Goal: Task Accomplishment & Management: Manage account settings

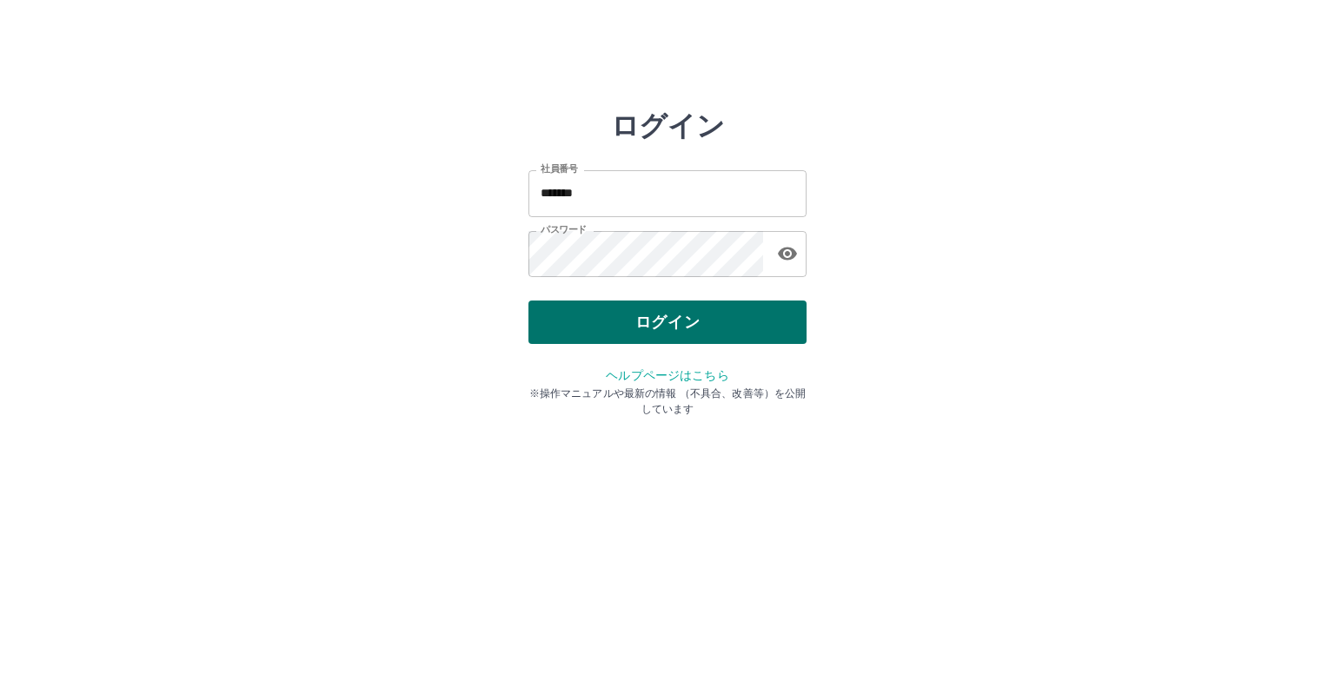
click at [674, 322] on button "ログイン" at bounding box center [667, 322] width 278 height 43
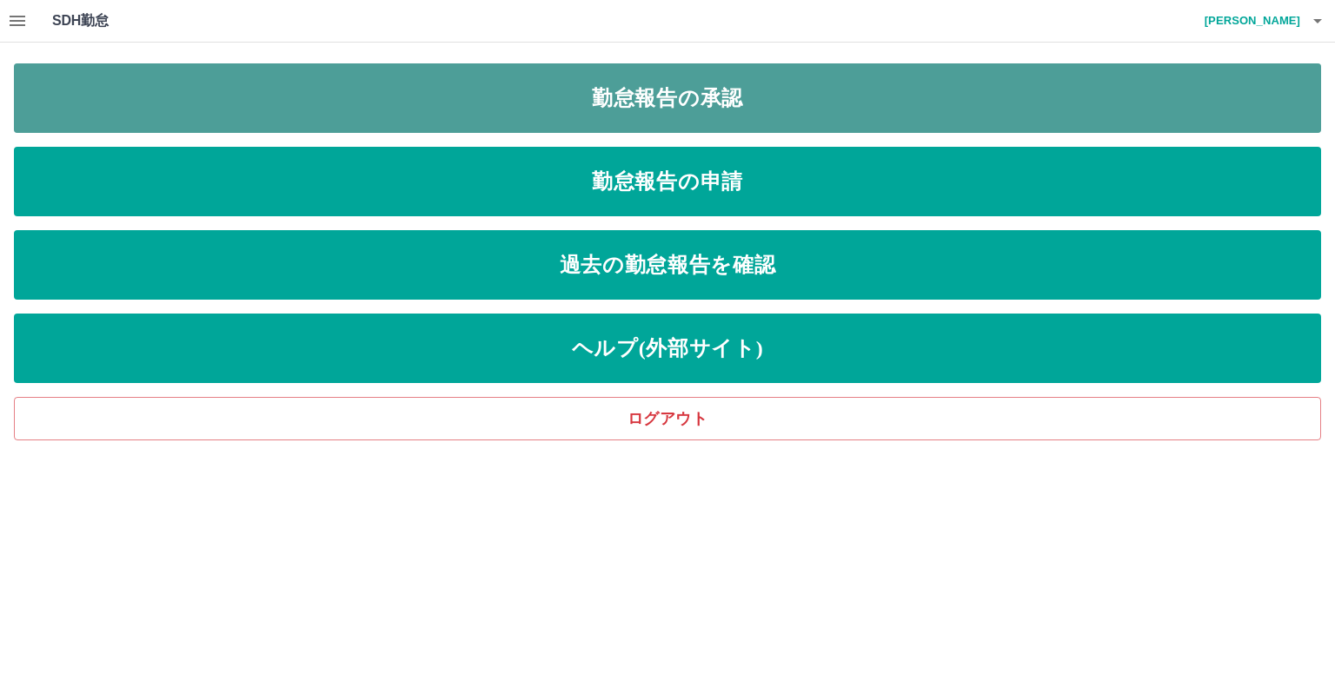
click at [682, 94] on link "勤怠報告の承認" at bounding box center [667, 98] width 1307 height 70
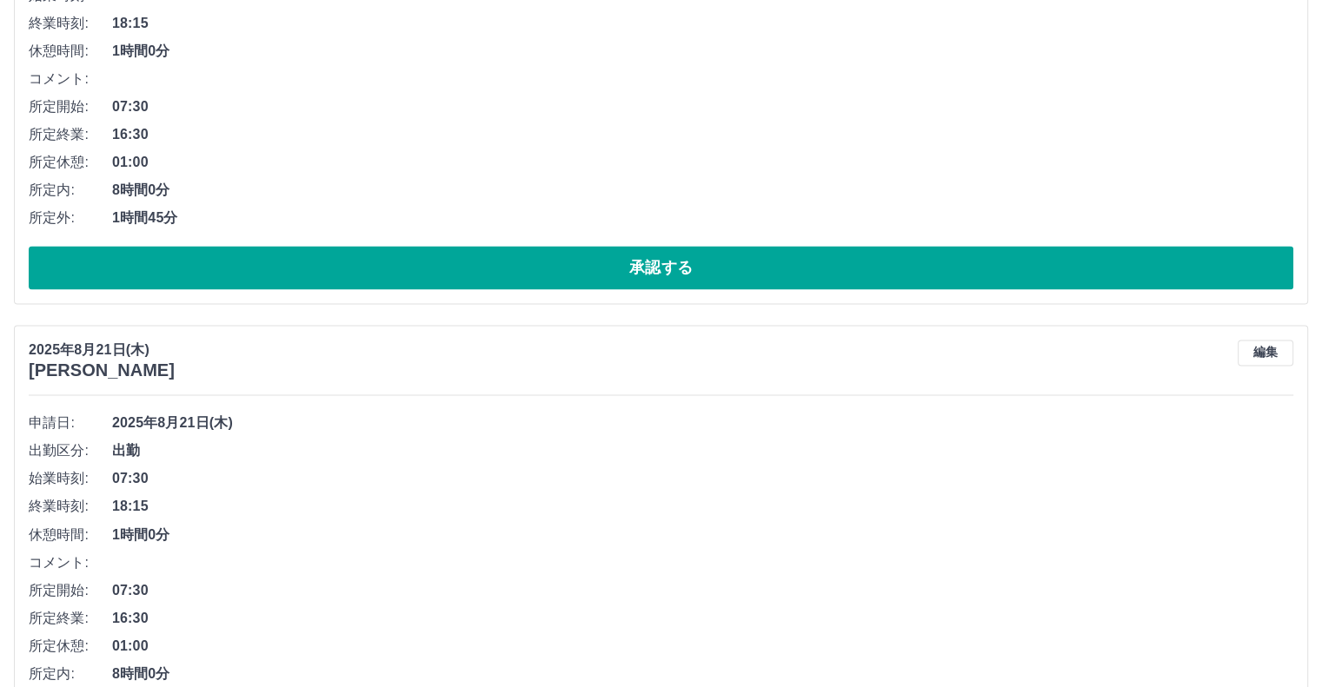
scroll to position [2899, 0]
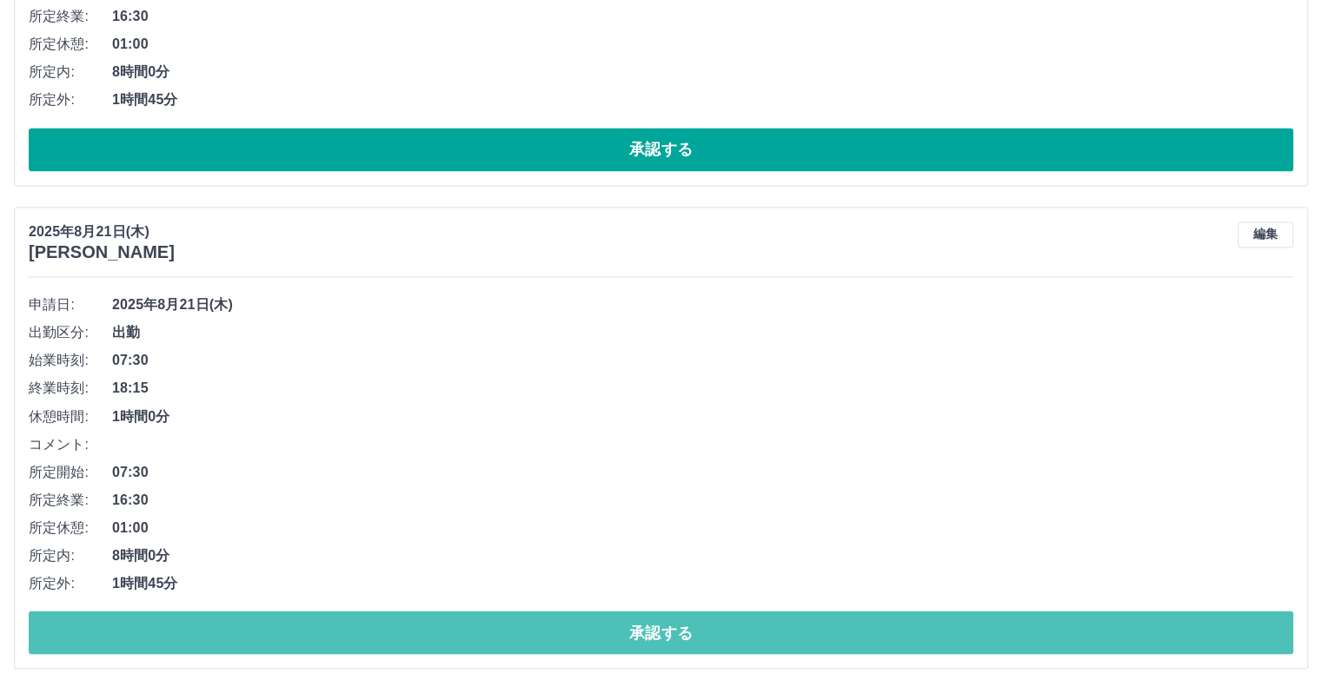
click at [560, 618] on button "承認する" at bounding box center [661, 632] width 1264 height 43
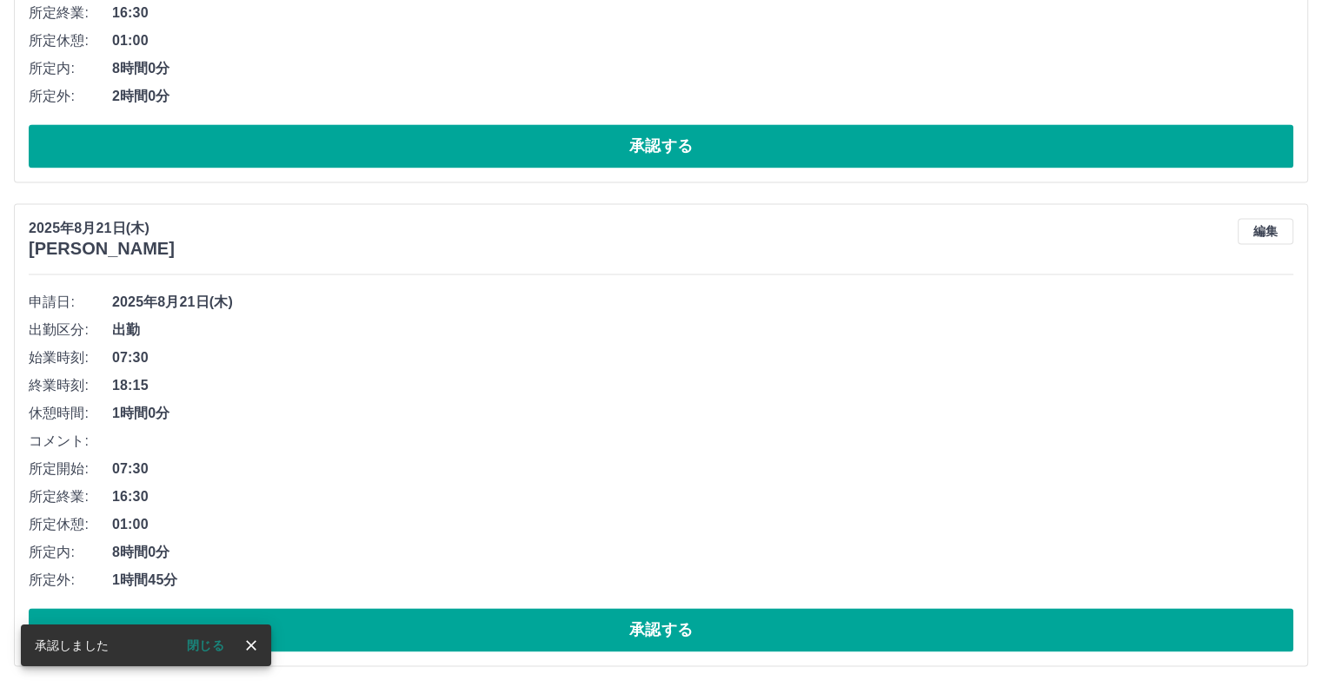
scroll to position [2416, 0]
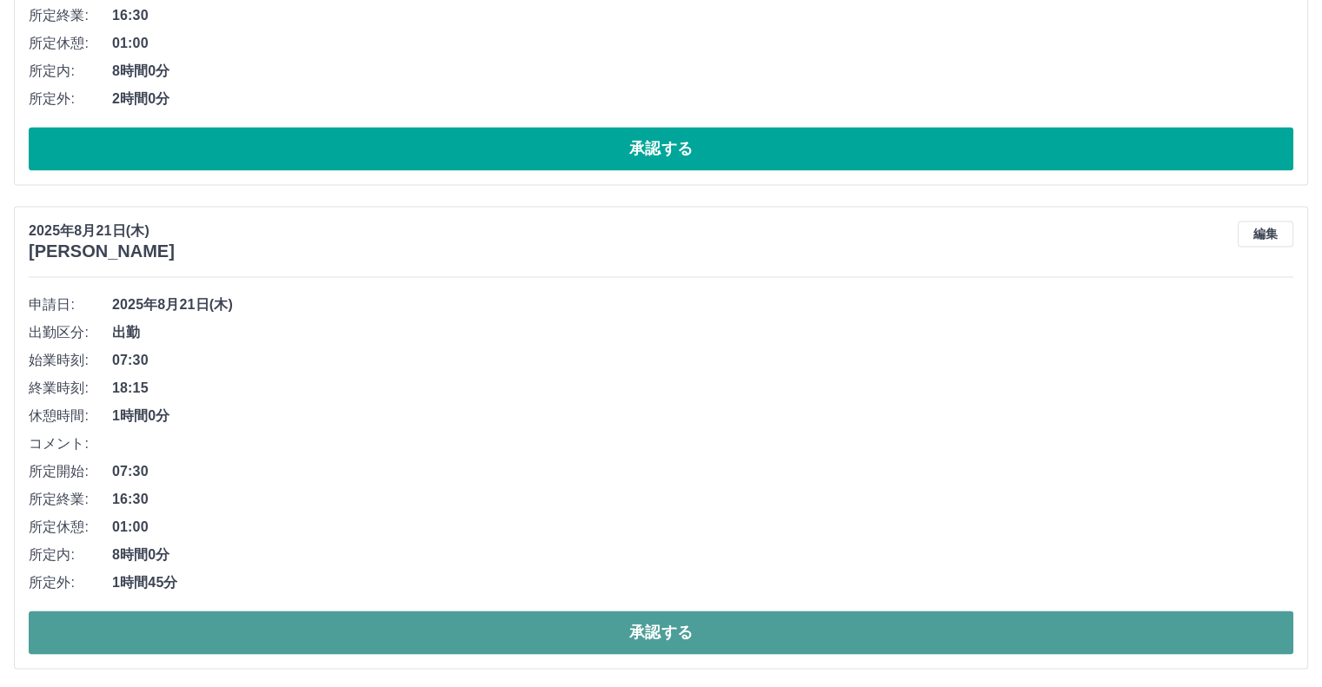
click at [365, 627] on button "承認する" at bounding box center [661, 632] width 1264 height 43
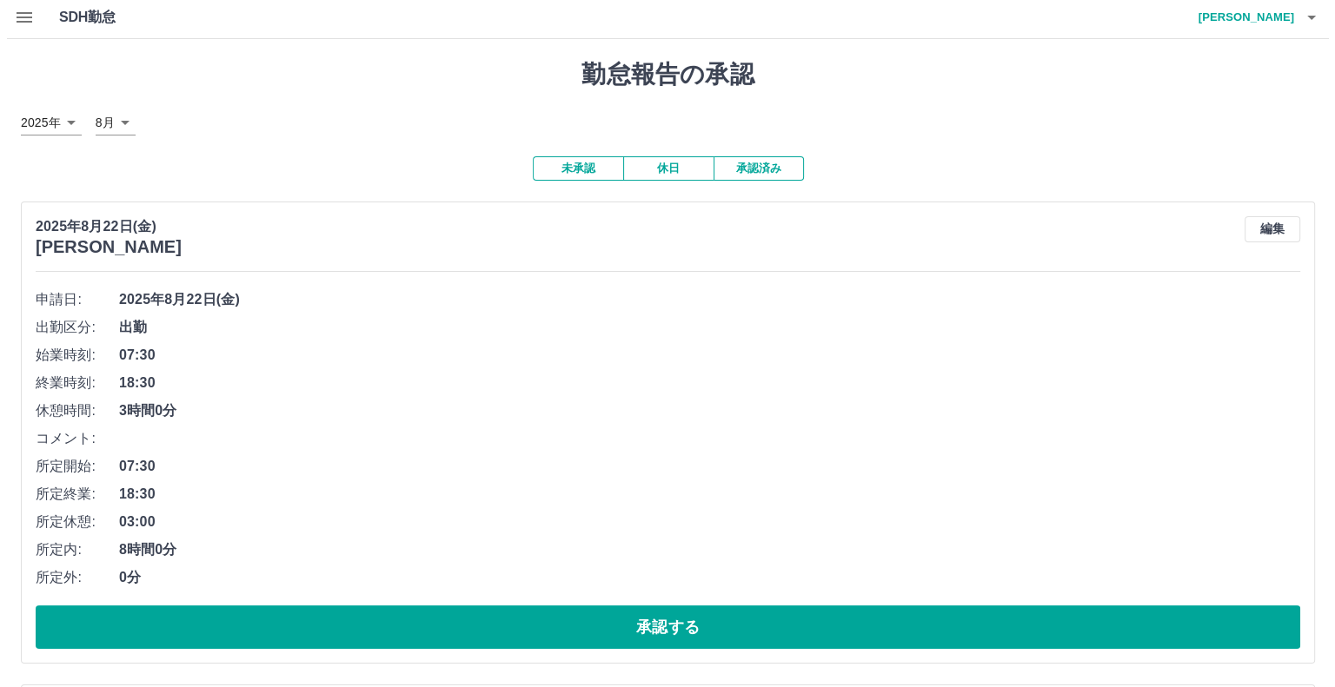
scroll to position [0, 0]
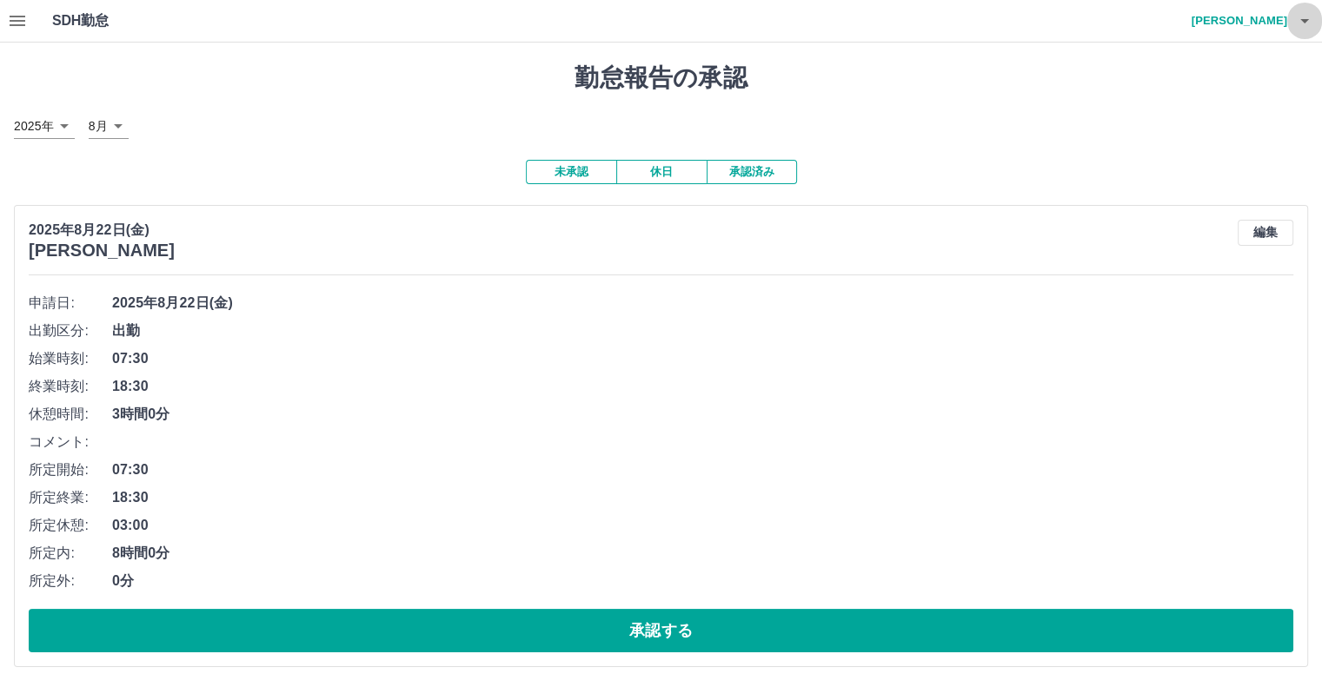
click at [1309, 22] on icon "button" at bounding box center [1304, 20] width 21 height 21
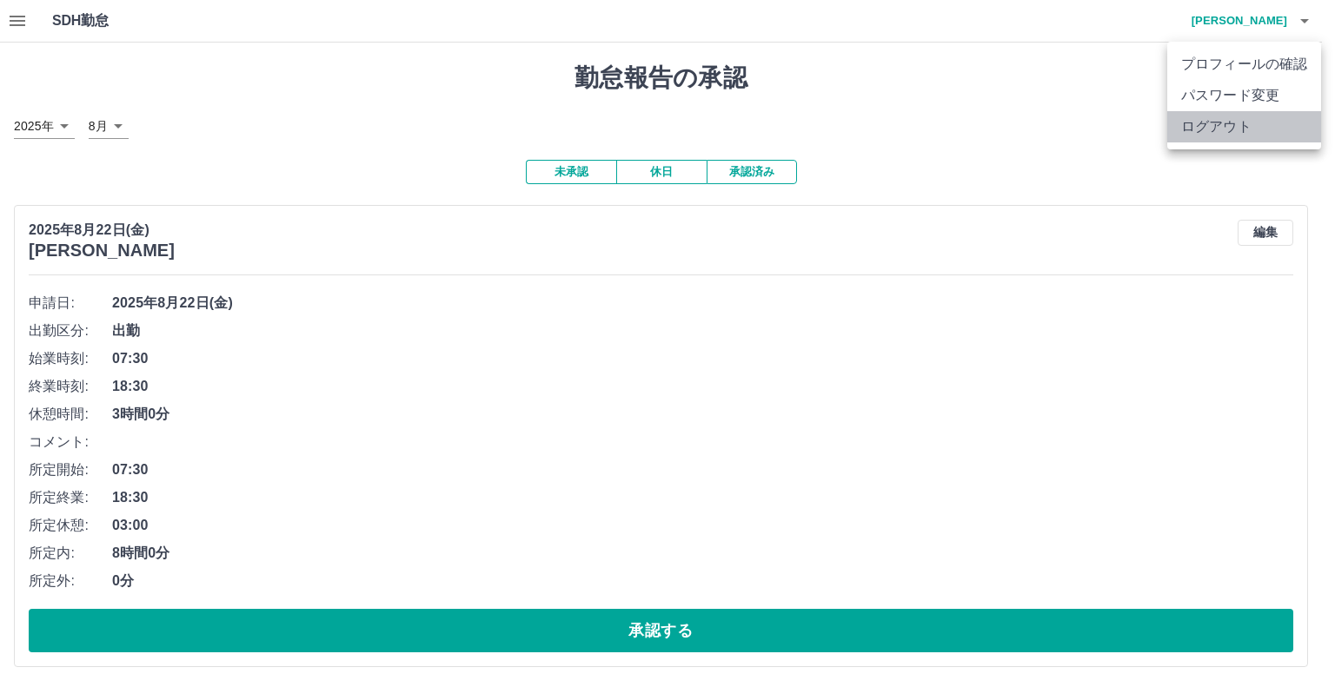
click at [1234, 129] on li "ログアウト" at bounding box center [1244, 126] width 154 height 31
